Goal: Communication & Community: Answer question/provide support

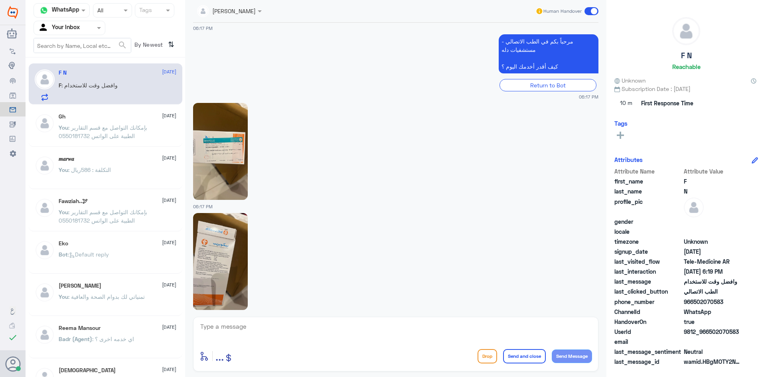
scroll to position [169, 0]
click at [125, 127] on span ": بإمكانك التواصل مع قسم التقارير الطبية على الواتس 0550181732" at bounding box center [103, 131] width 89 height 15
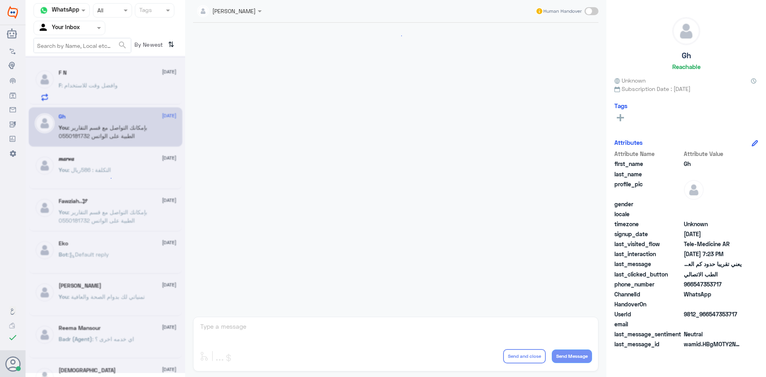
scroll to position [340, 0]
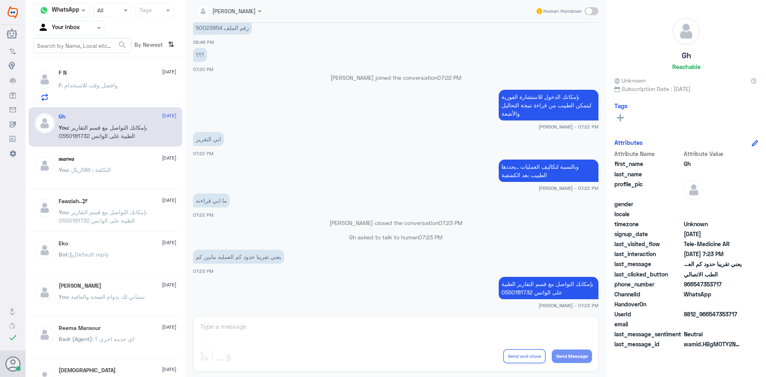
click at [124, 80] on div "F N [DATE] F : وافضل وقت للاستخدام" at bounding box center [118, 85] width 118 height 32
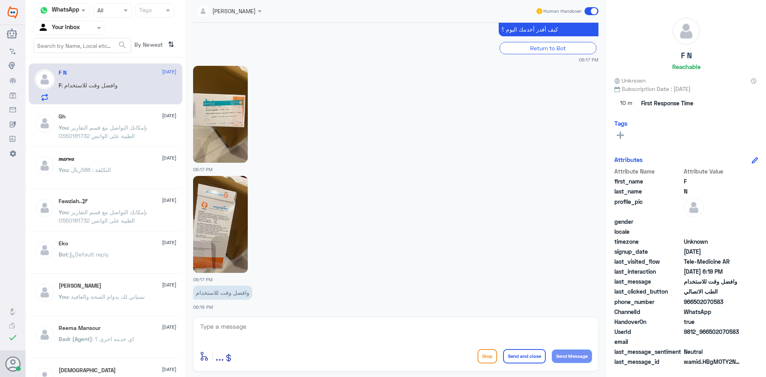
scroll to position [209, 0]
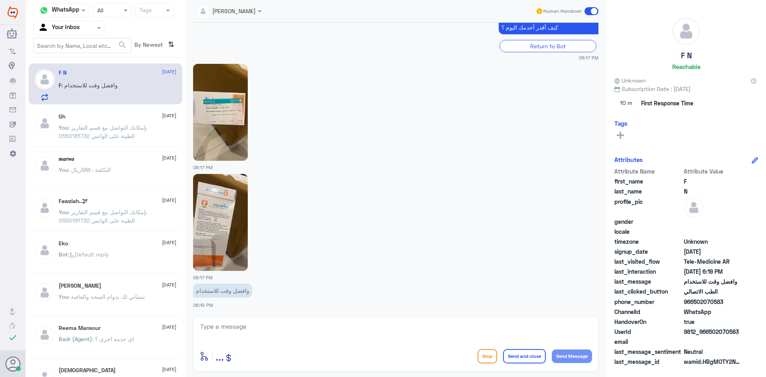
click at [239, 112] on img at bounding box center [220, 112] width 55 height 97
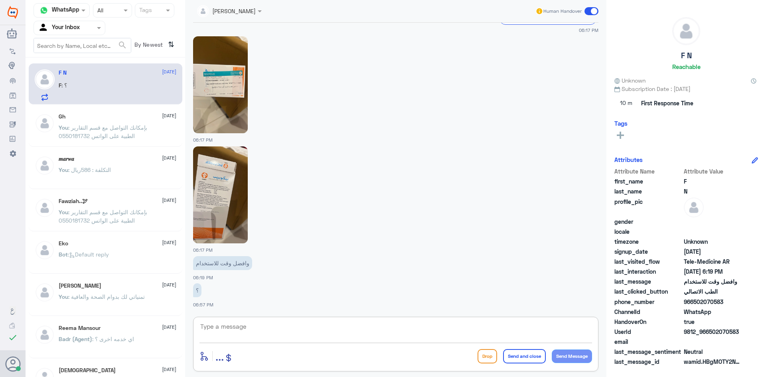
click at [313, 325] on textarea at bounding box center [396, 331] width 393 height 20
drag, startPoint x: 740, startPoint y: 332, endPoint x: 710, endPoint y: 334, distance: 29.6
click at [710, 334] on span "9812_966502070583" at bounding box center [713, 332] width 58 height 8
copy span "502070583"
click at [231, 103] on img at bounding box center [220, 84] width 55 height 97
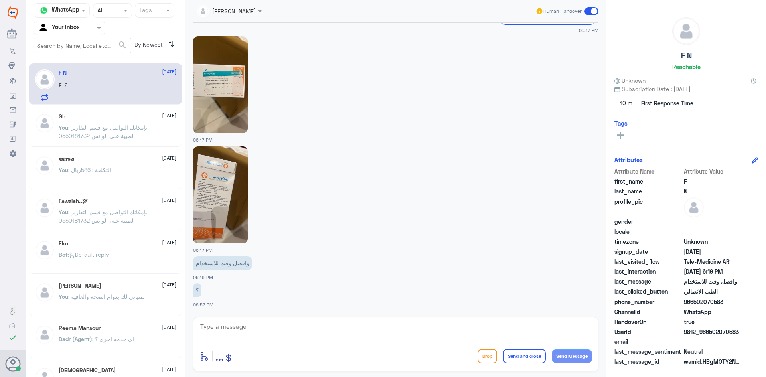
click at [231, 192] on img at bounding box center [220, 194] width 55 height 97
click at [237, 194] on img at bounding box center [220, 194] width 55 height 97
click at [200, 78] on img at bounding box center [220, 84] width 55 height 97
click at [317, 324] on textarea at bounding box center [396, 331] width 393 height 20
type textarea "حسب تعليمات الطبيب ( يفرغ محتويات الظرف في كوب من الماء )"
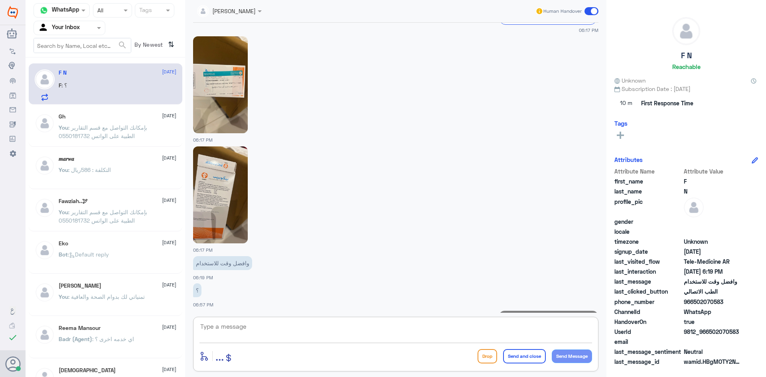
scroll to position [279, 0]
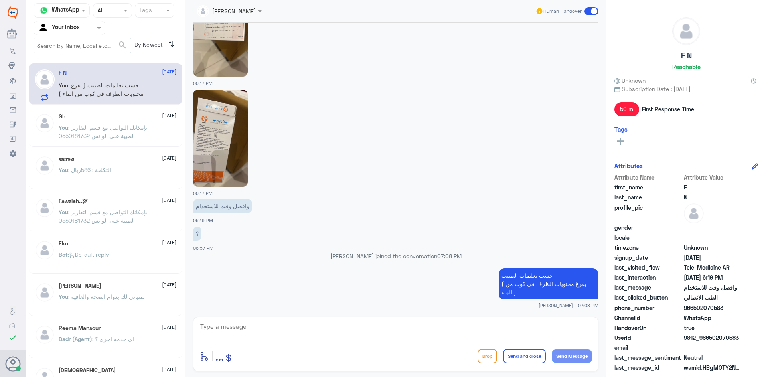
drag, startPoint x: 473, startPoint y: 255, endPoint x: 473, endPoint y: 259, distance: 4.8
click at [474, 259] on div "[DATE] مرحباً، أريد الاستفسار عن خدمة الطب الاتصالي. يرجى توجيهي للقائمة الرئيس…" at bounding box center [395, 168] width 413 height 290
click at [463, 250] on div "؟ 06:57 PM" at bounding box center [396, 238] width 406 height 27
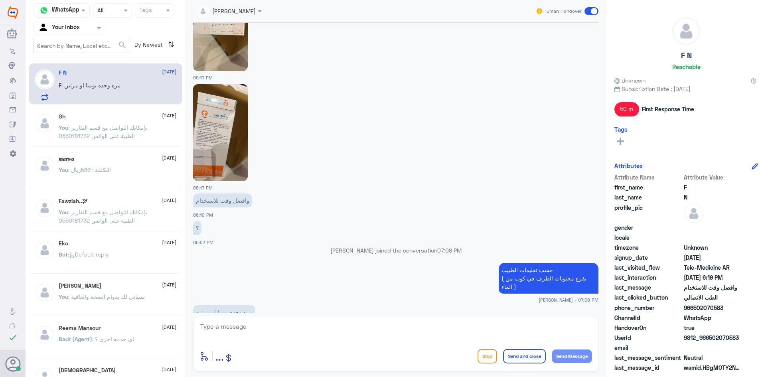
scroll to position [306, 0]
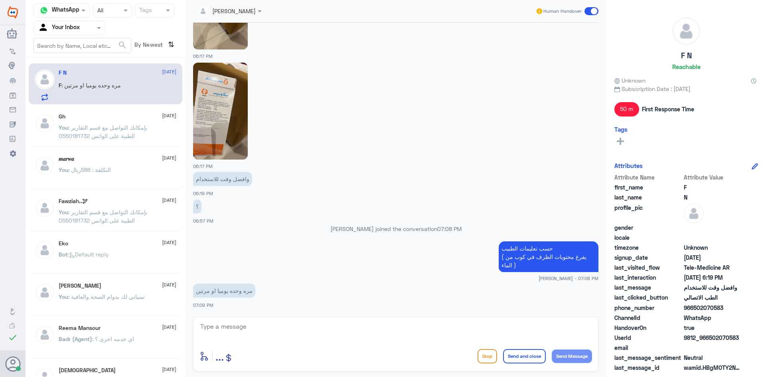
click at [236, 119] on img at bounding box center [220, 111] width 55 height 97
click at [226, 101] on img at bounding box center [220, 111] width 55 height 97
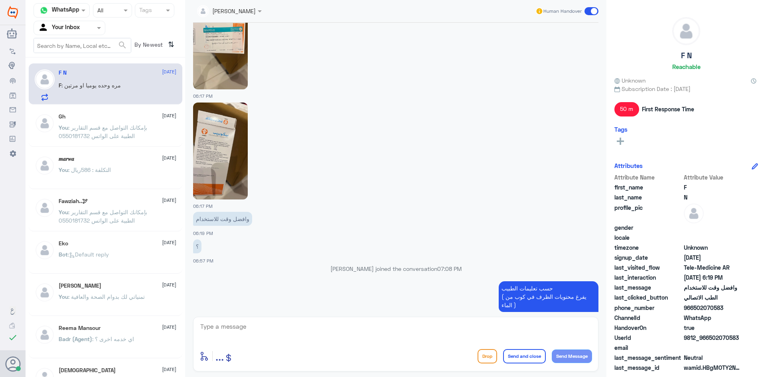
click at [227, 49] on img at bounding box center [220, 40] width 55 height 97
click at [501, 329] on textarea at bounding box center [396, 331] width 393 height 20
click at [463, 322] on textarea at bounding box center [396, 331] width 393 height 20
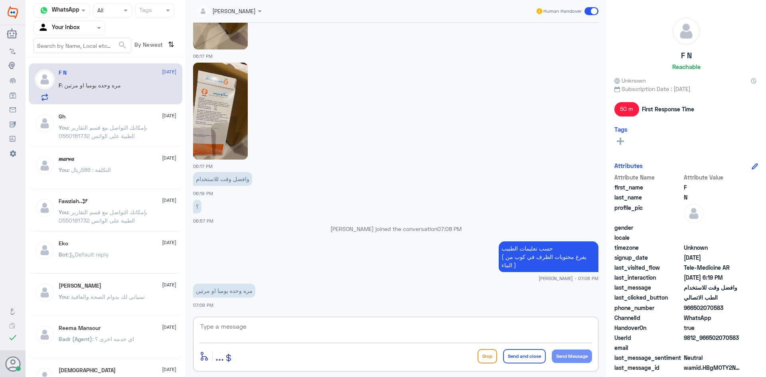
click at [481, 330] on textarea at bounding box center [396, 331] width 393 height 20
type textarea "مرة واحدة كل يوم"
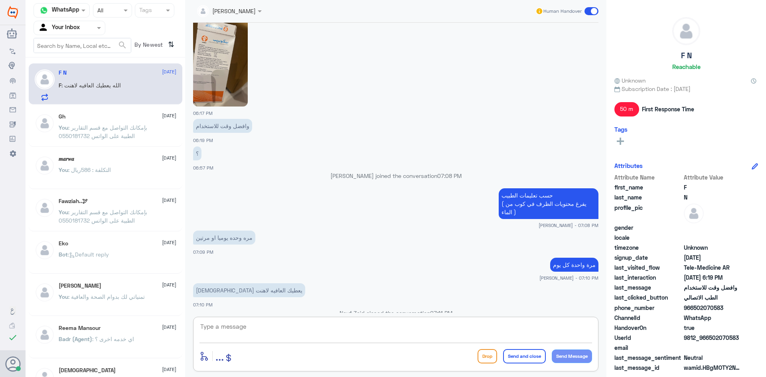
scroll to position [374, 0]
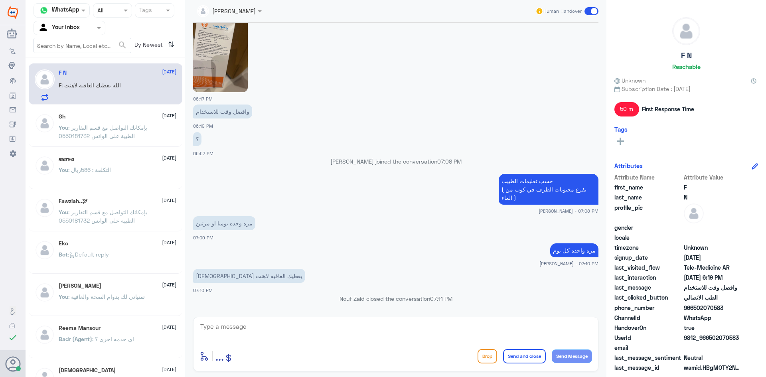
click at [590, 9] on span at bounding box center [592, 11] width 14 height 8
click at [0, 0] on input "checkbox" at bounding box center [0, 0] width 0 height 0
